Goal: Go to known website: Go to known website

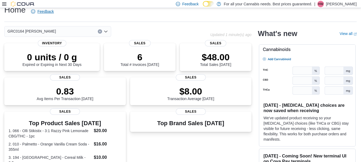
scroll to position [7, 0]
